Goal: Transaction & Acquisition: Purchase product/service

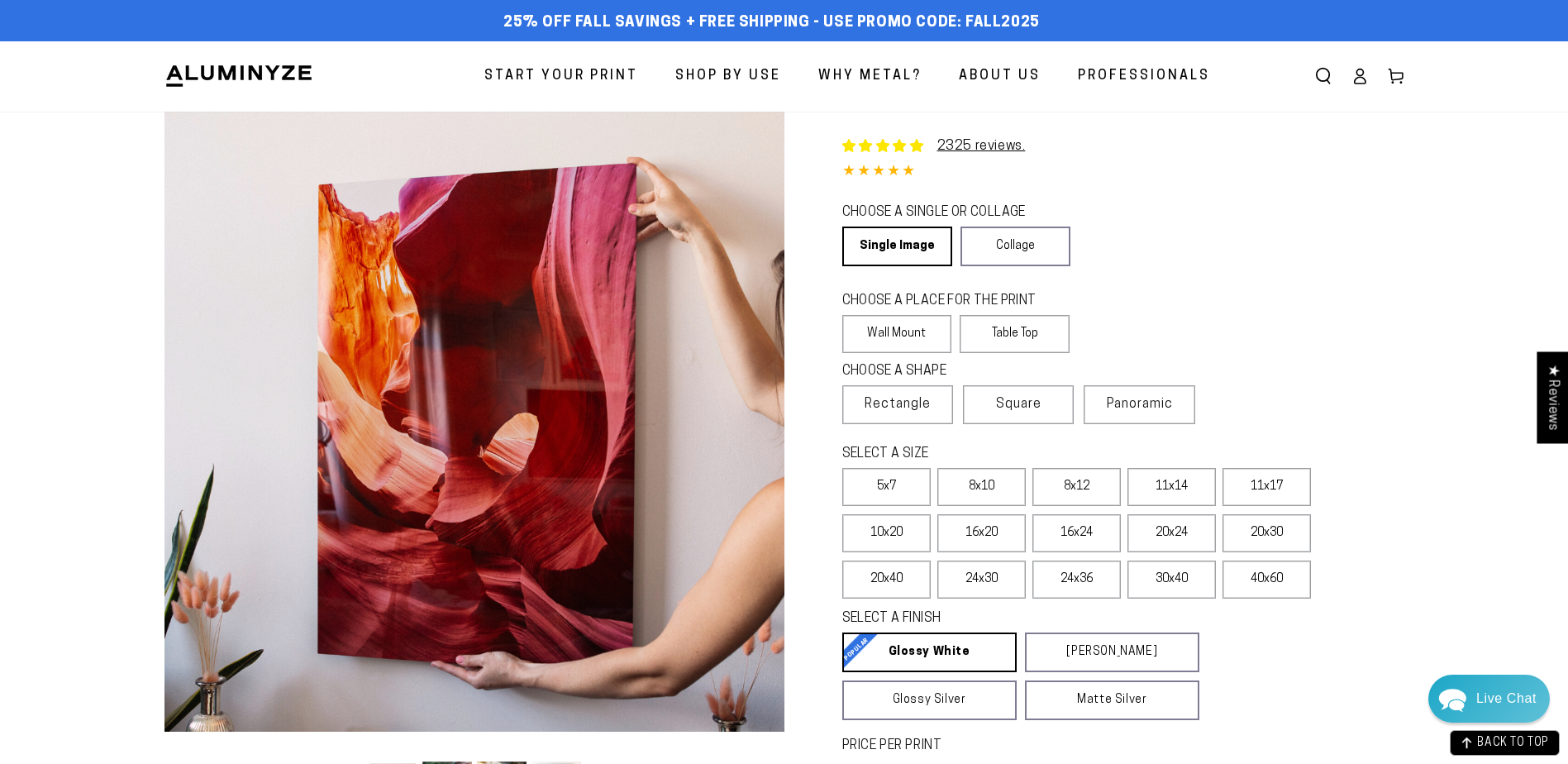
select select "**********"
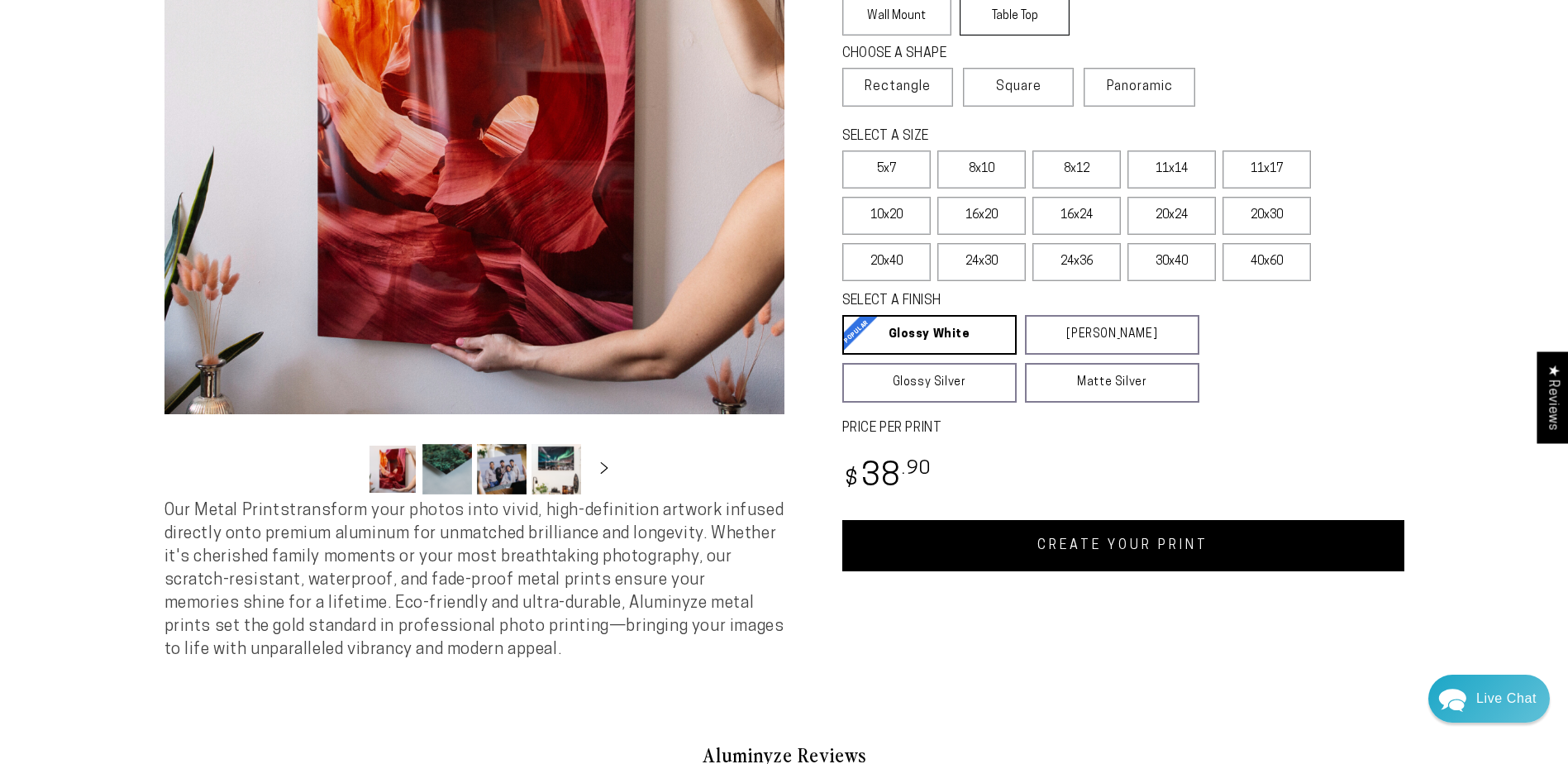
scroll to position [165, 0]
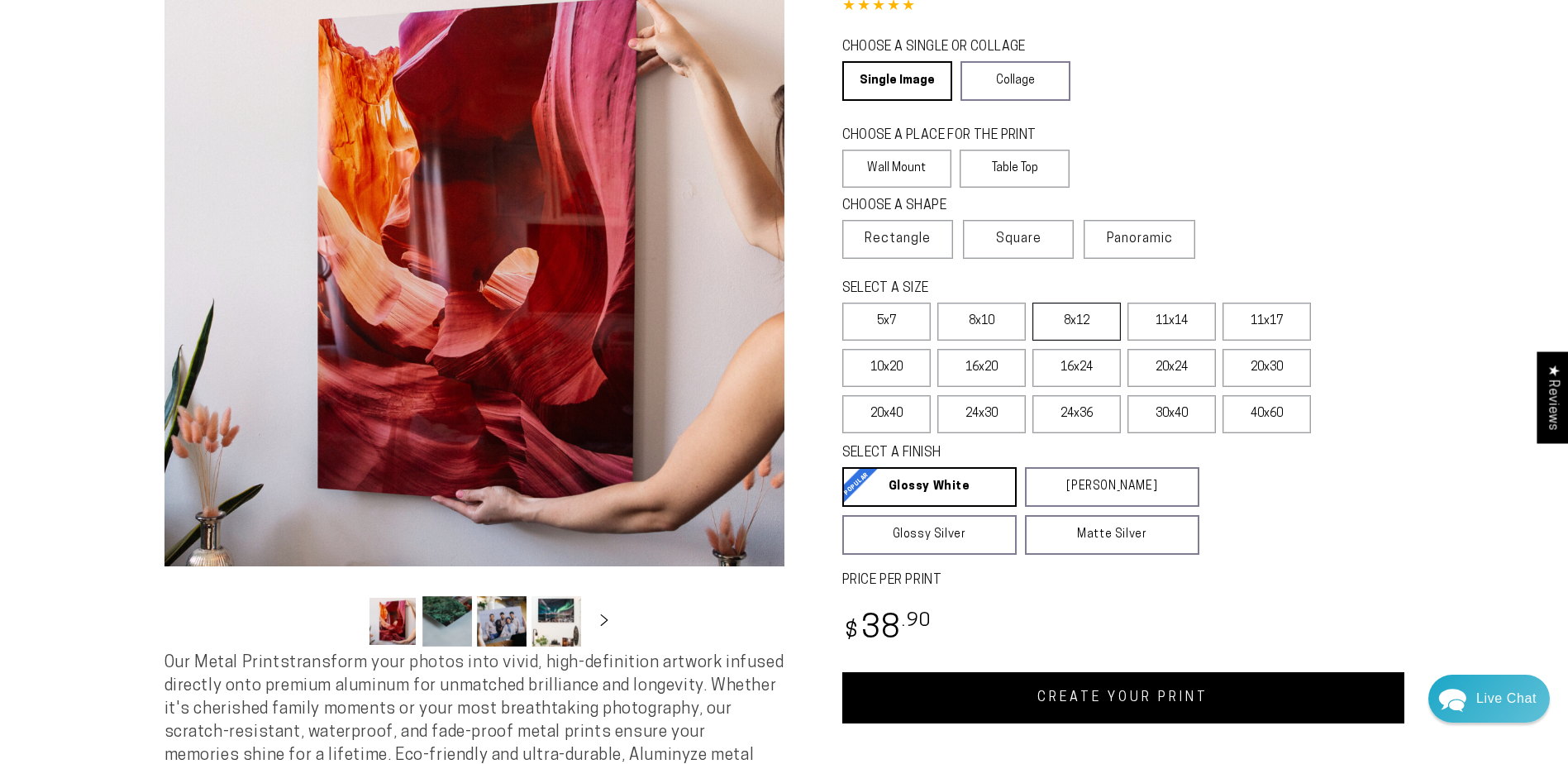
click at [1103, 317] on label "8x12" at bounding box center [1076, 321] width 88 height 38
click at [1010, 321] on label "8x10" at bounding box center [981, 321] width 88 height 38
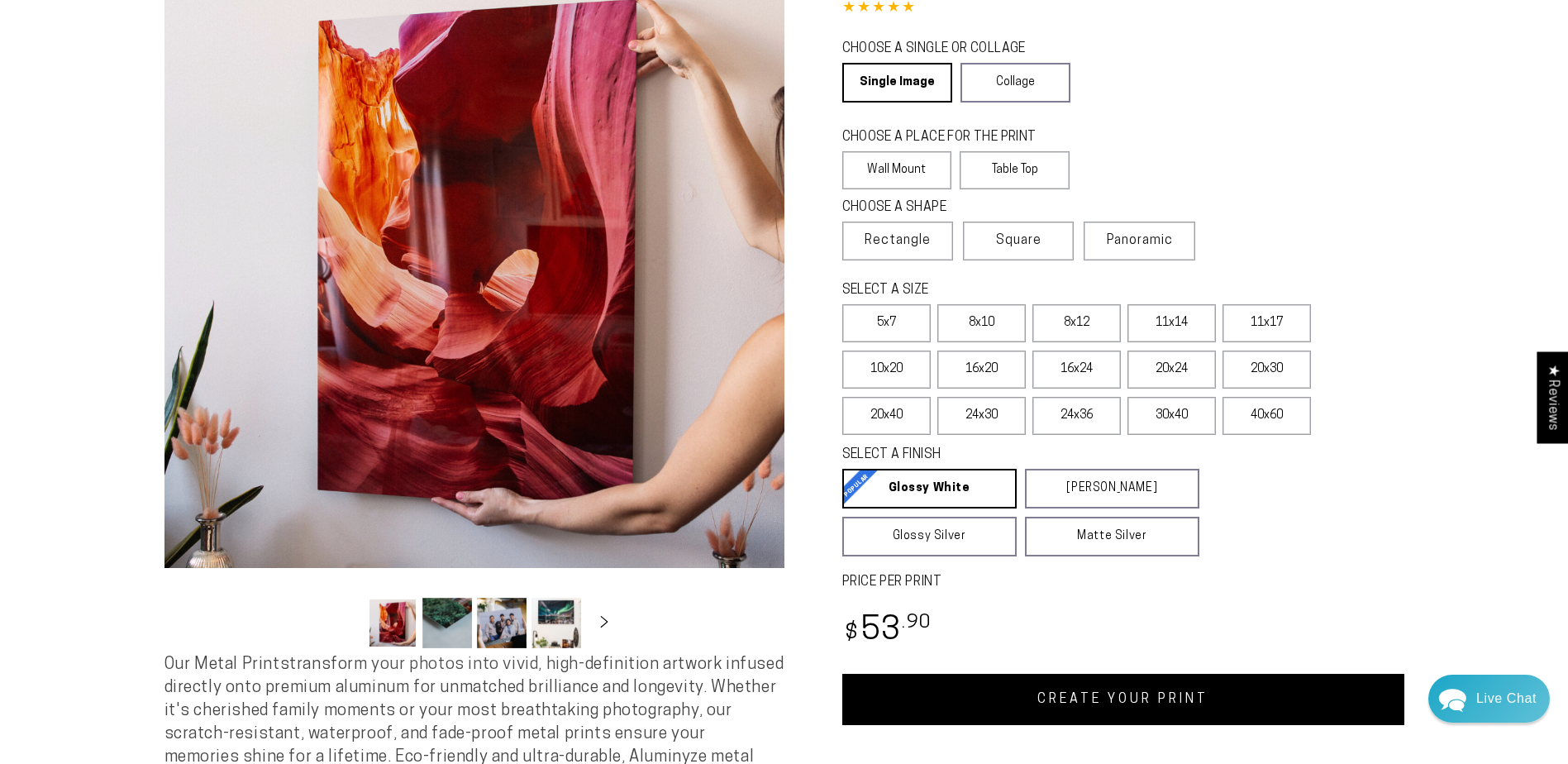
scroll to position [165, 0]
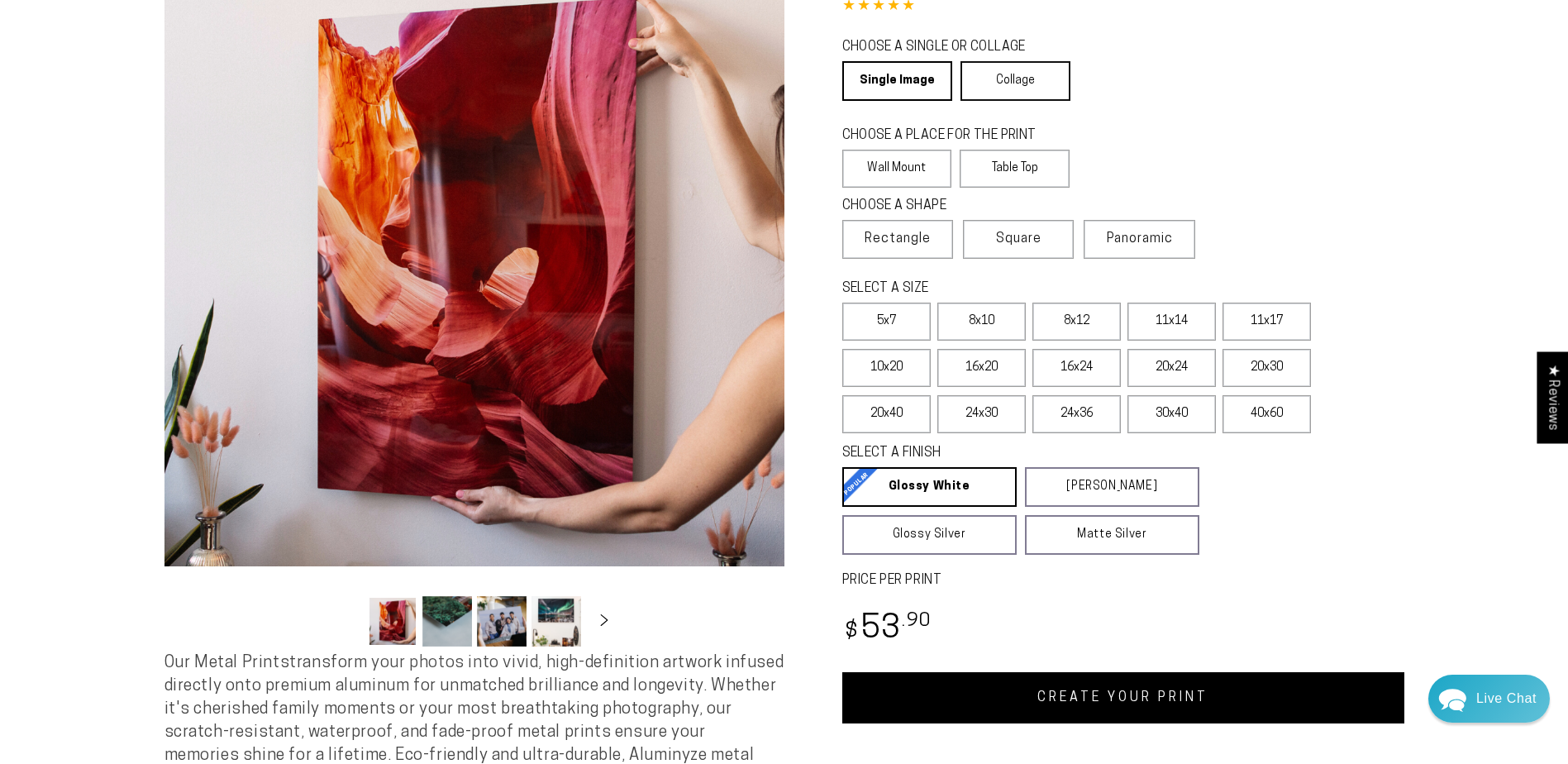
click at [1027, 84] on link "Collage" at bounding box center [1015, 81] width 110 height 39
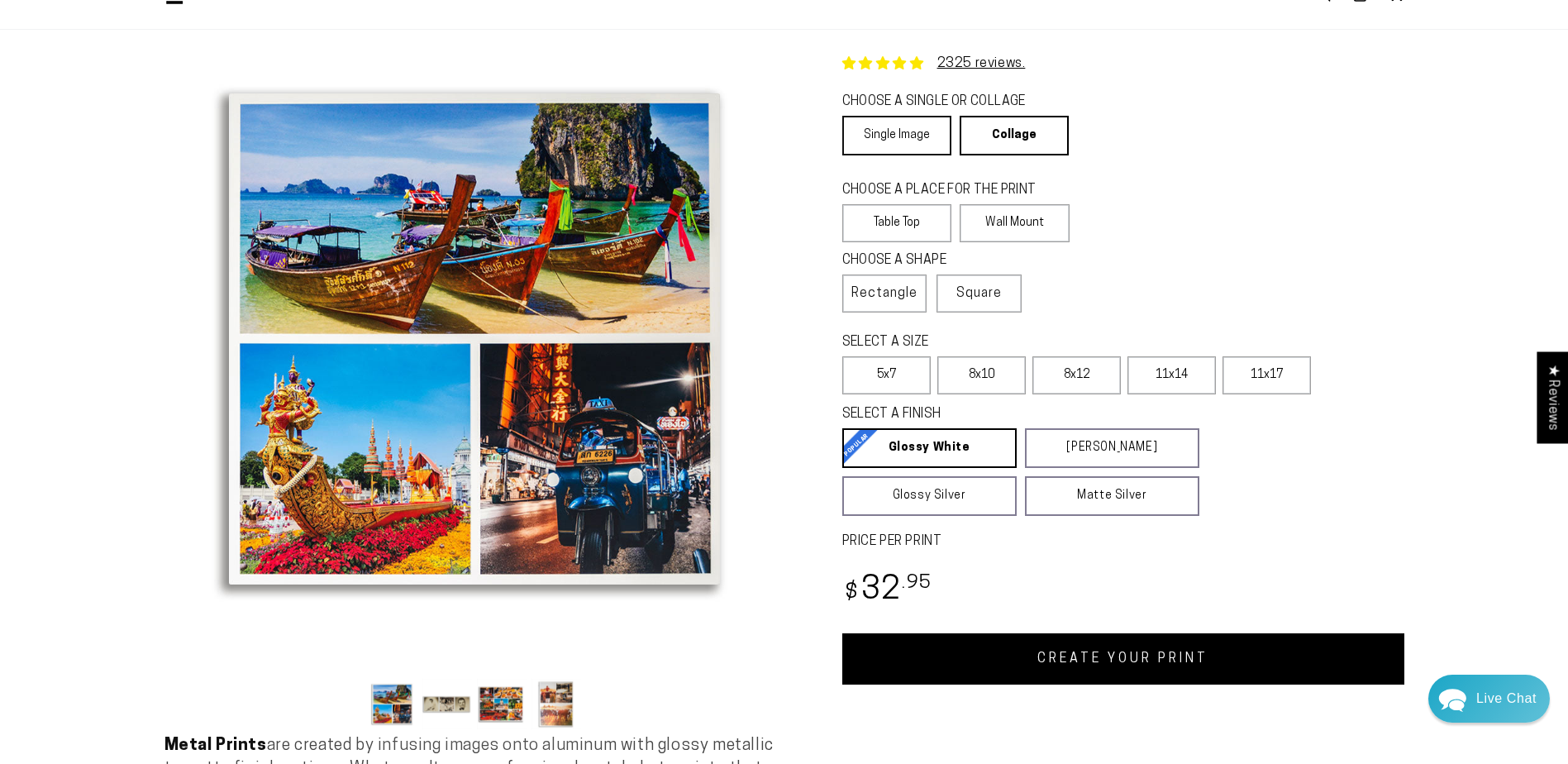
click at [922, 134] on link "Single Image" at bounding box center [896, 135] width 109 height 39
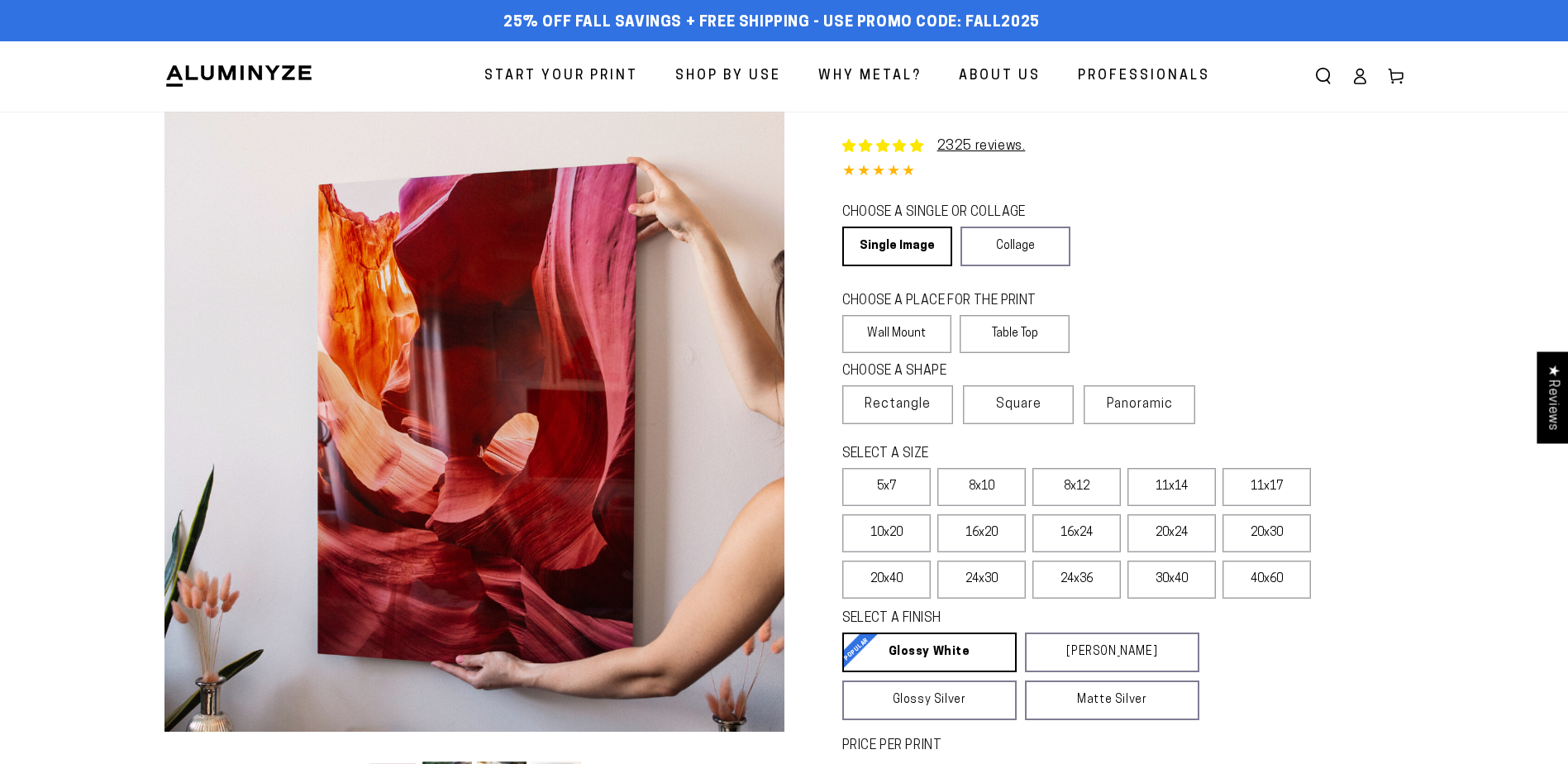
select select "**********"
click at [1026, 336] on label "Table Top" at bounding box center [1014, 333] width 110 height 38
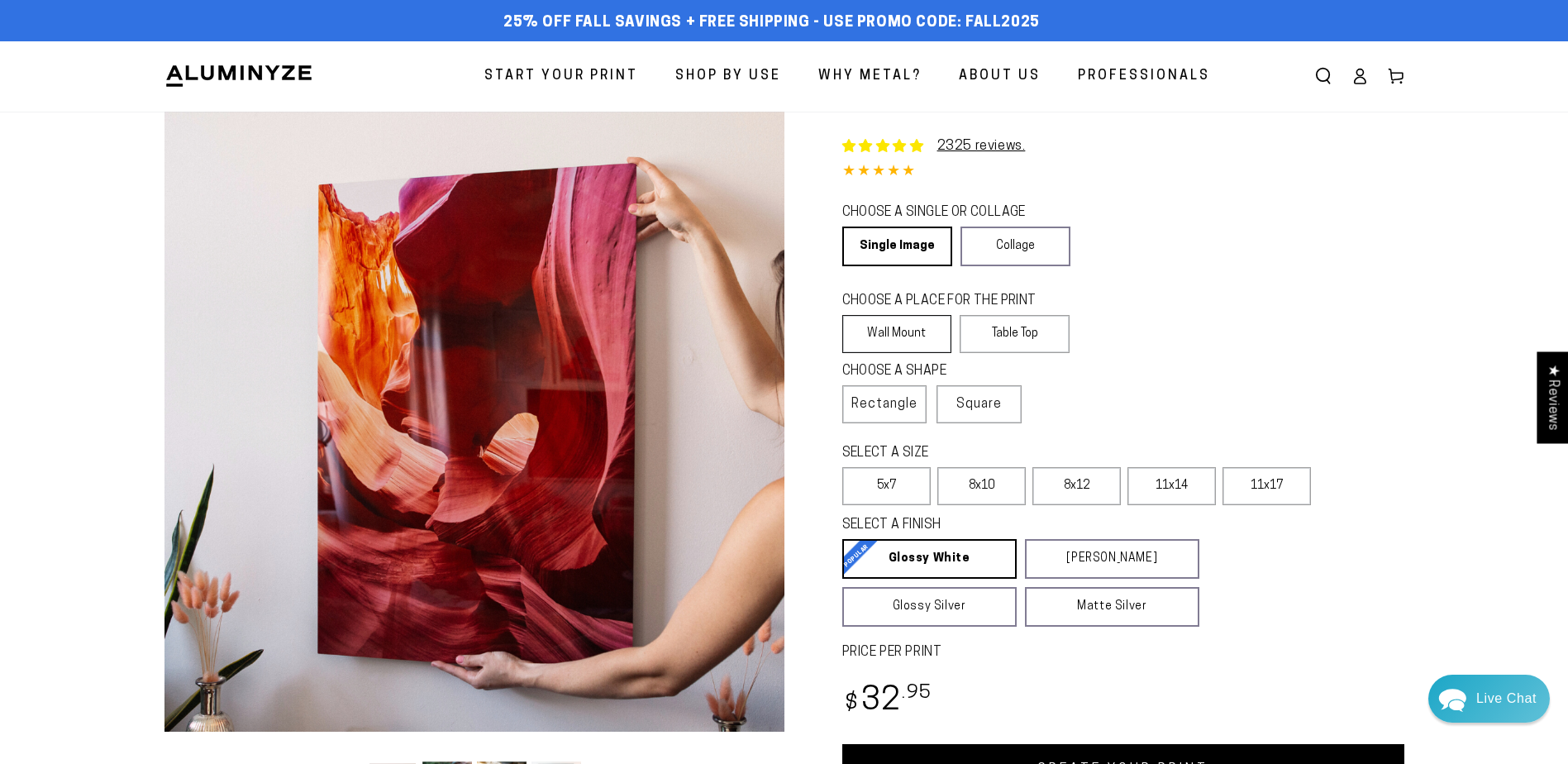
click at [901, 338] on label "Wall Mount" at bounding box center [896, 333] width 110 height 38
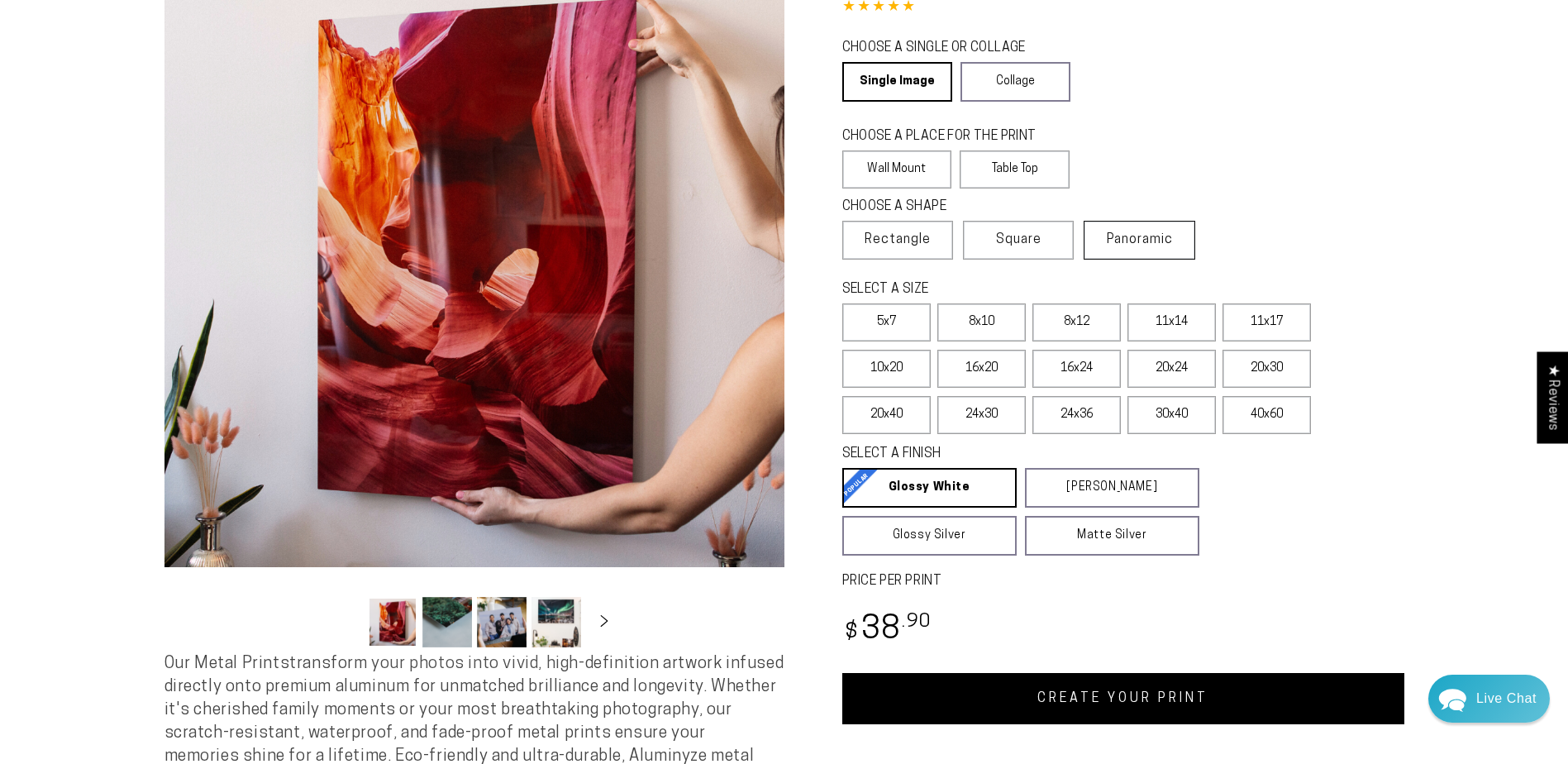
scroll to position [165, 0]
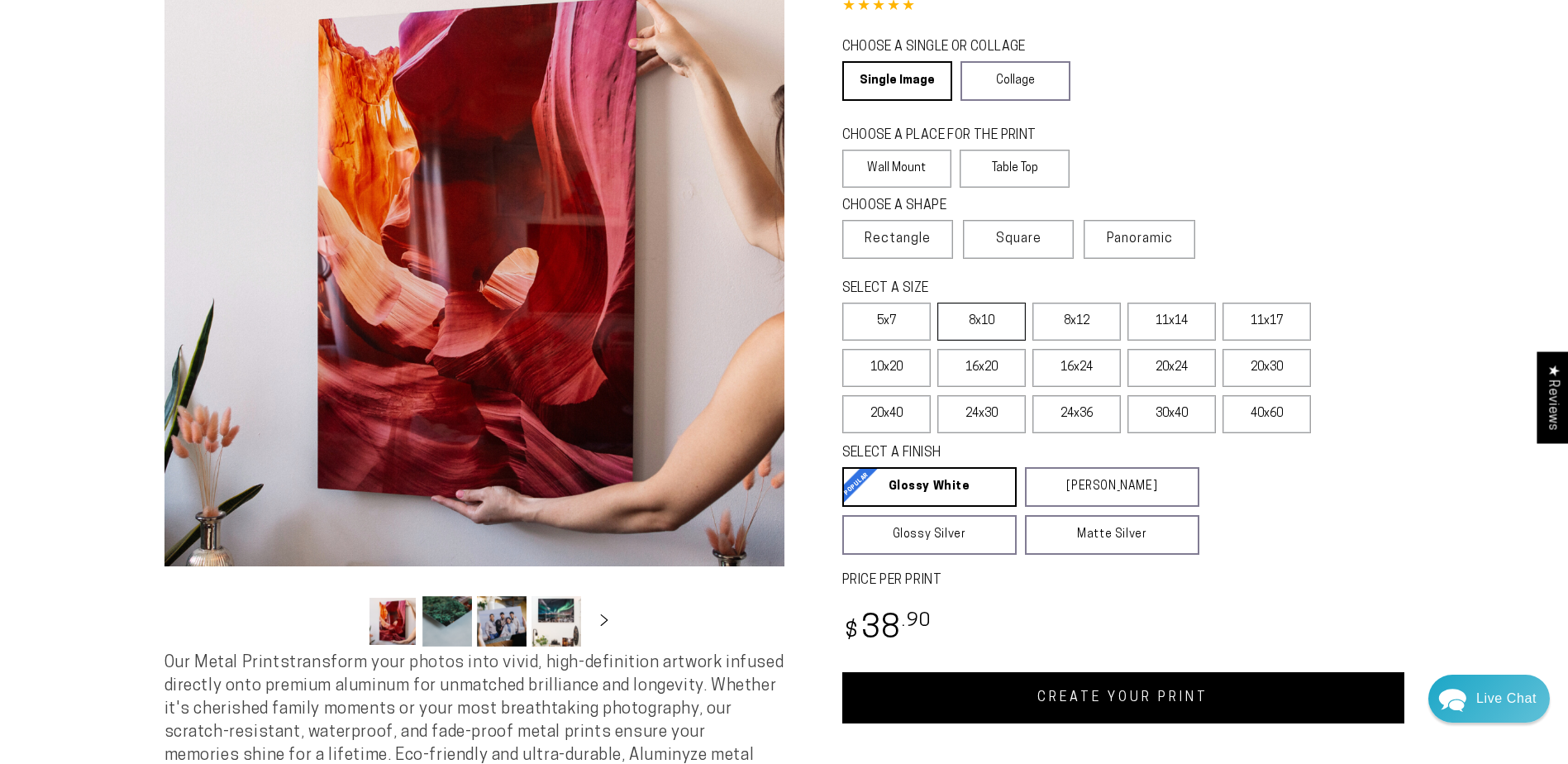
click at [981, 330] on label "8x10" at bounding box center [981, 321] width 88 height 38
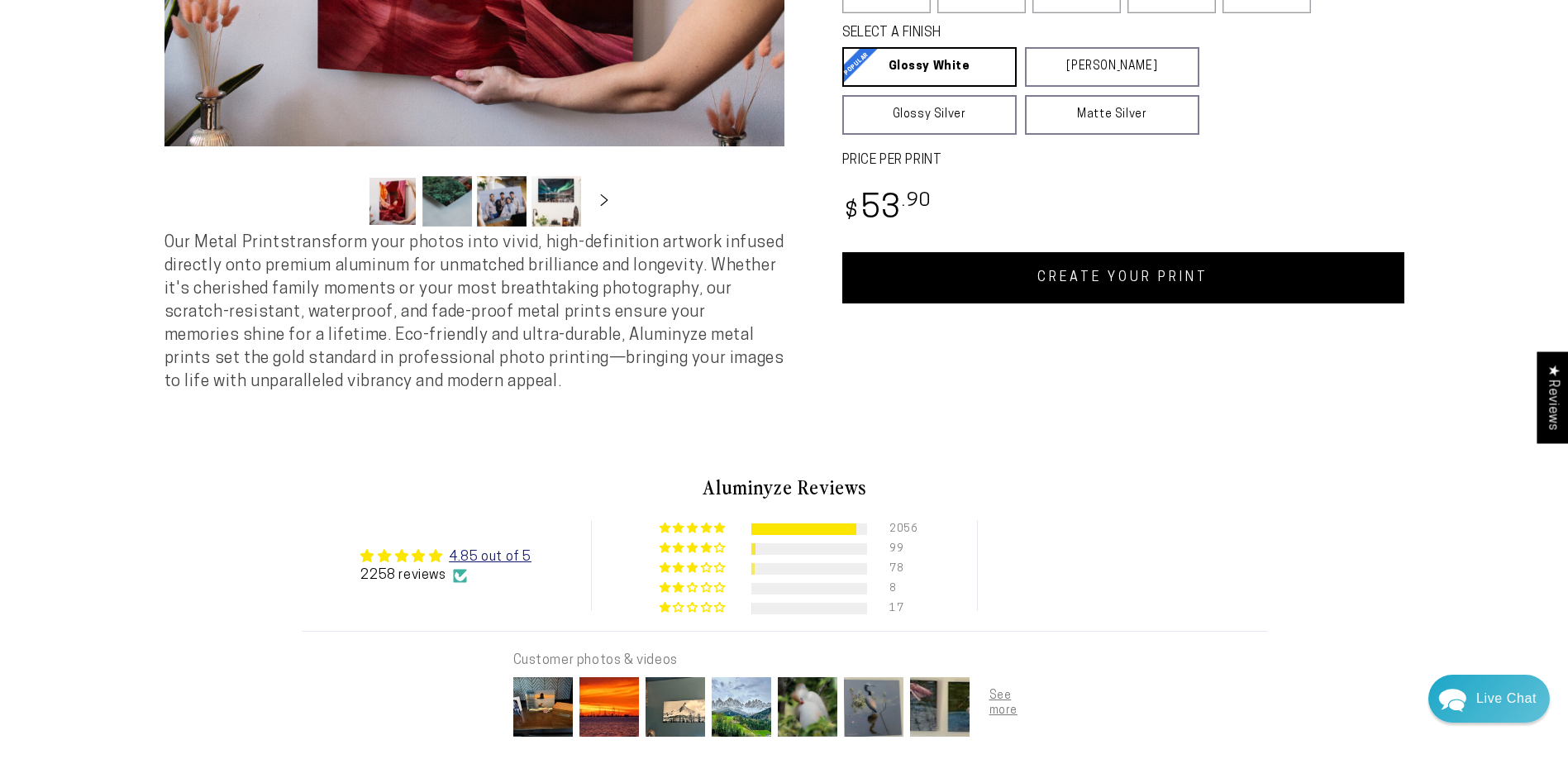
scroll to position [661, 0]
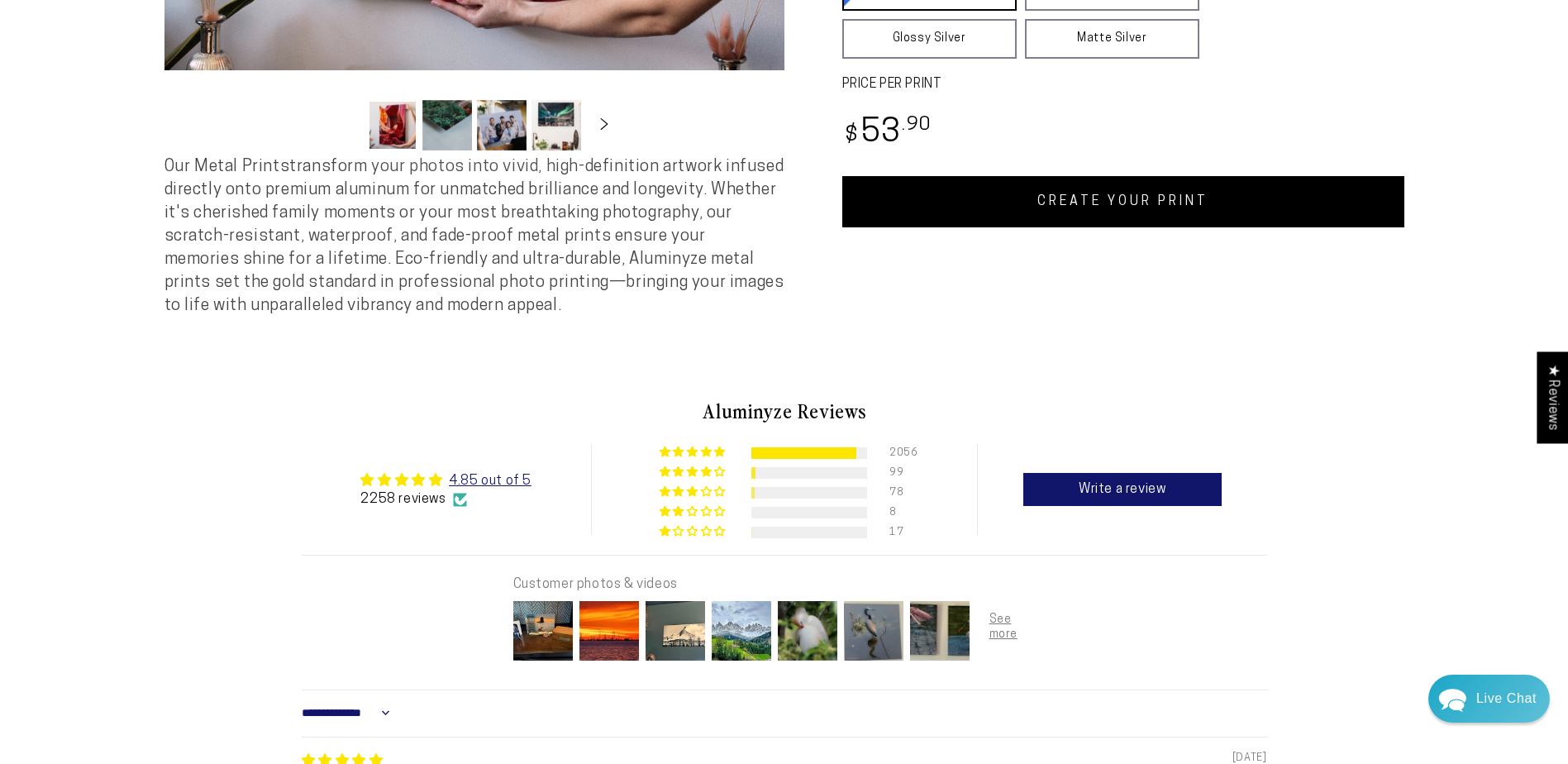
click at [1041, 176] on link "CREATE YOUR PRINT" at bounding box center [1123, 201] width 562 height 51
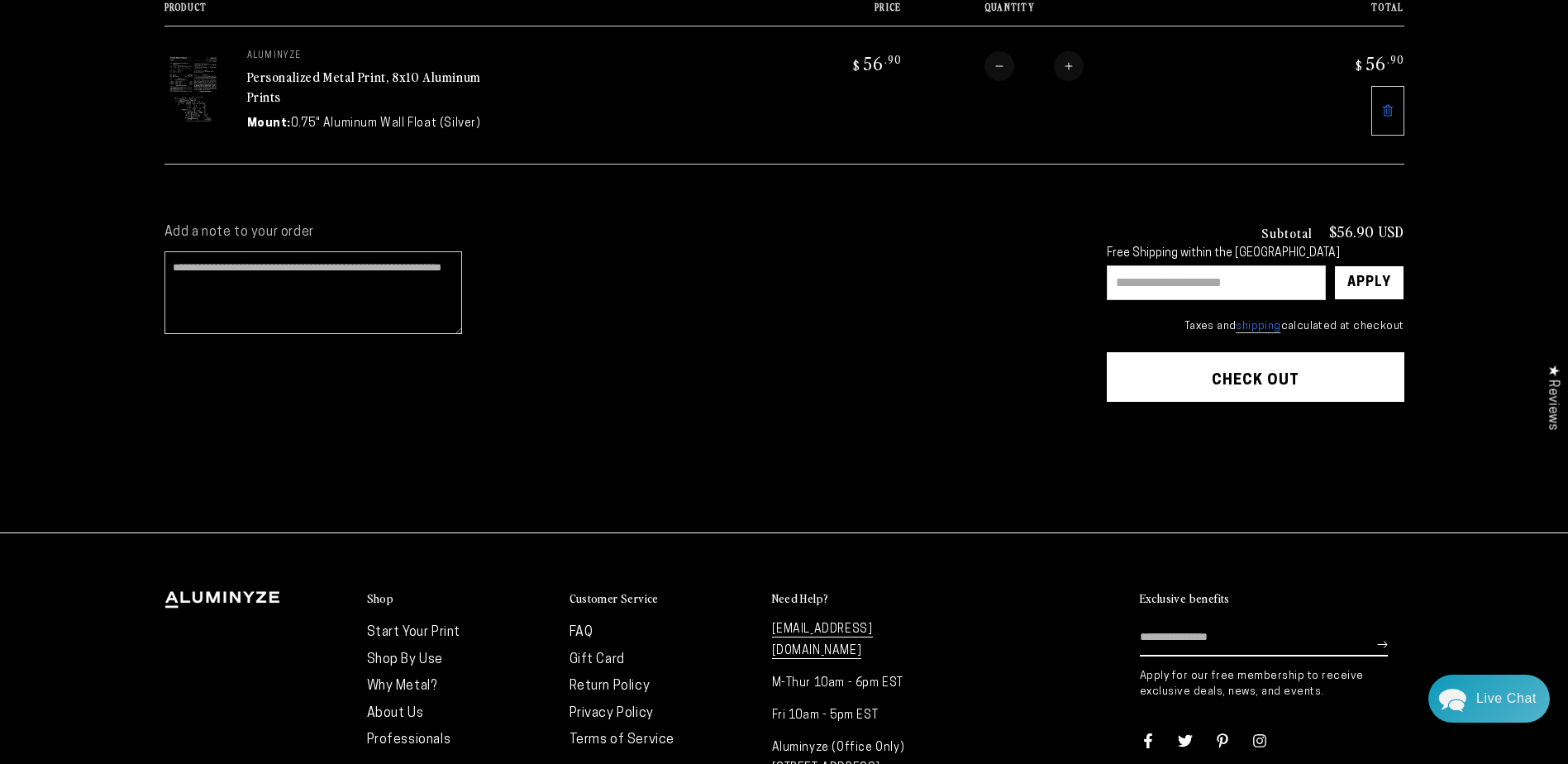
scroll to position [325, 0]
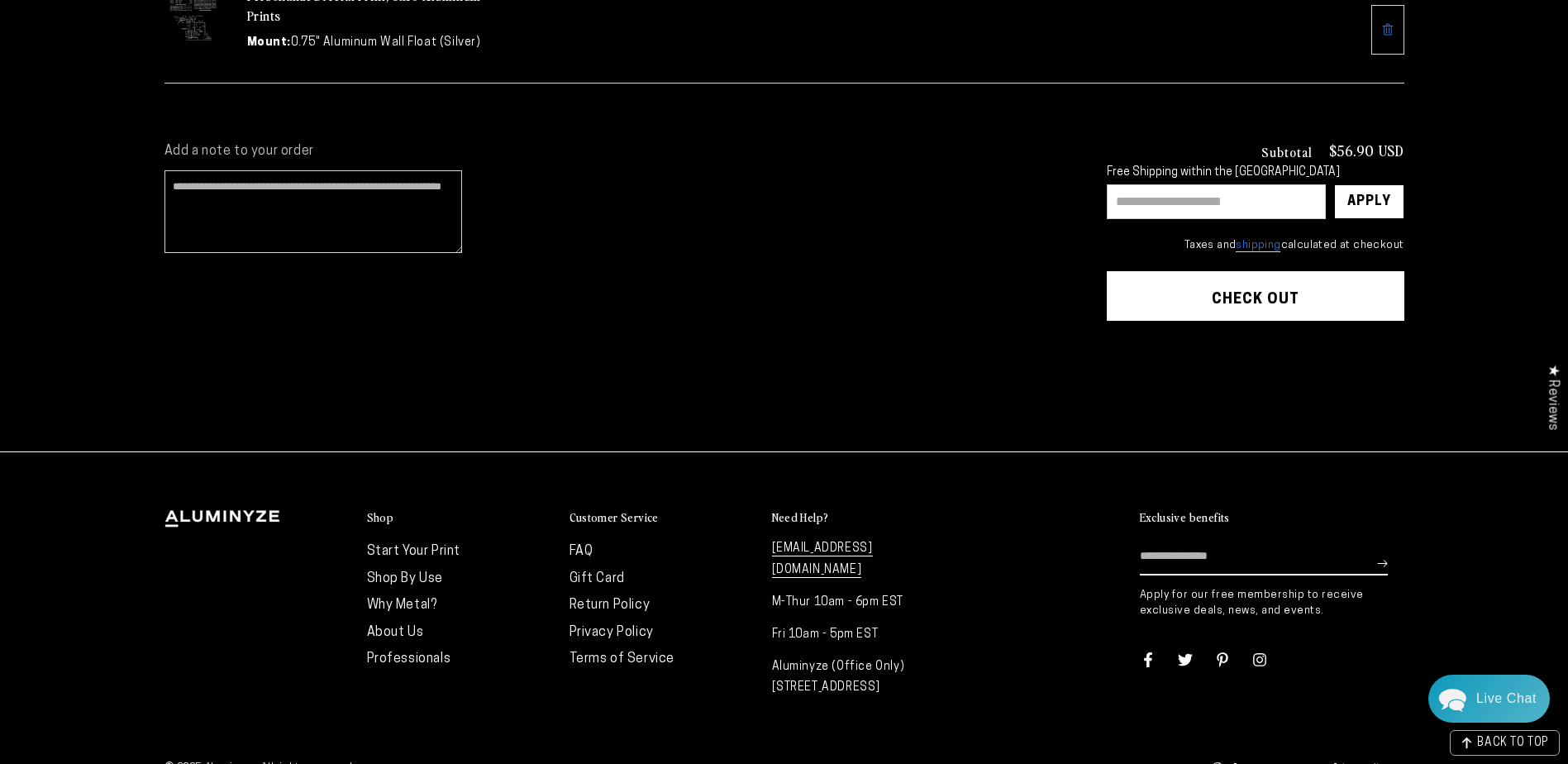
drag, startPoint x: 974, startPoint y: 610, endPoint x: 971, endPoint y: 580, distance: 30.1
click at [971, 580] on div "Shop Start Your Print Shop By Use Why Metal? About Us Professionals" at bounding box center [784, 608] width 1239 height 196
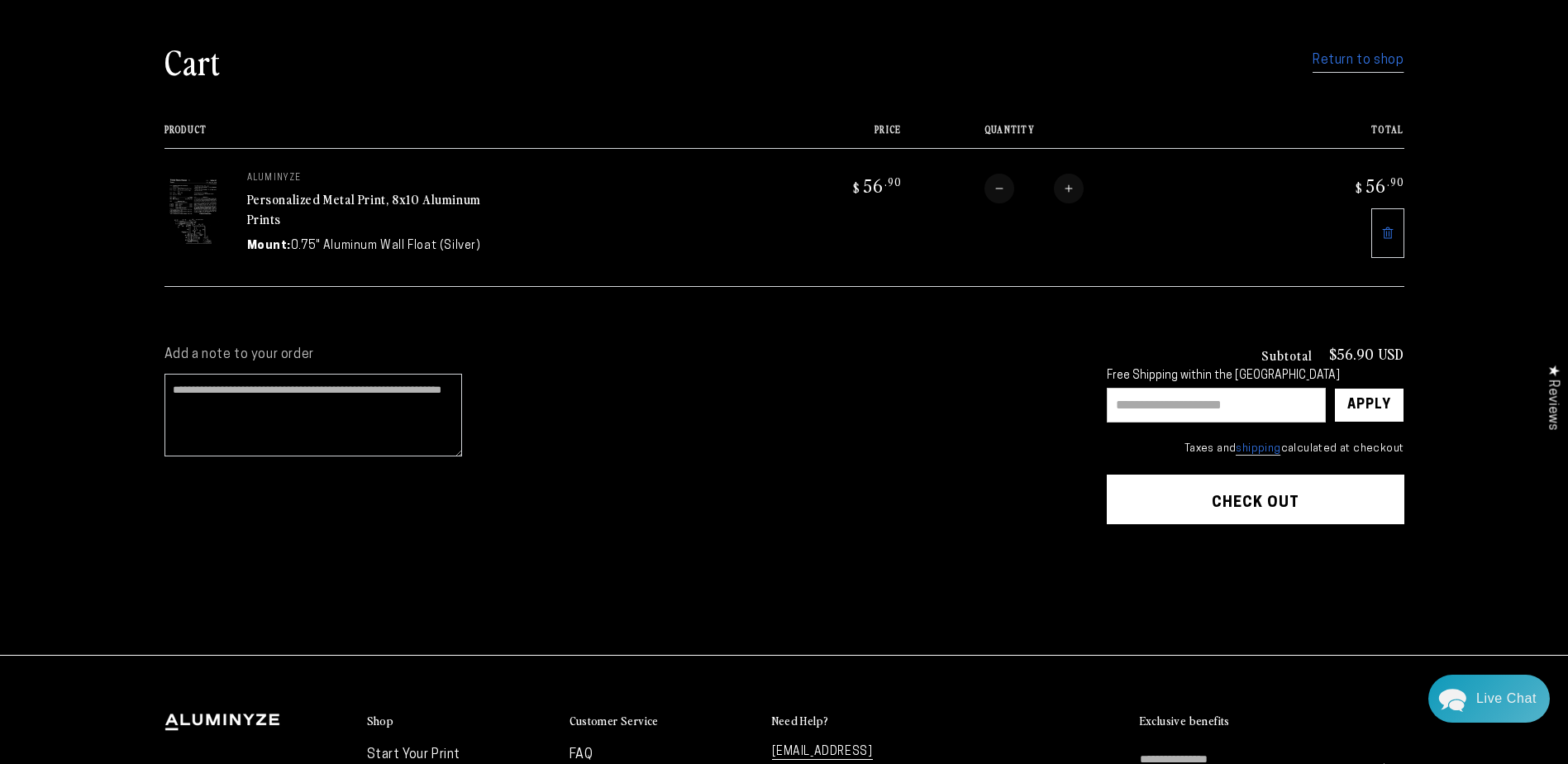
scroll to position [0, 0]
